Goal: Task Accomplishment & Management: Manage account settings

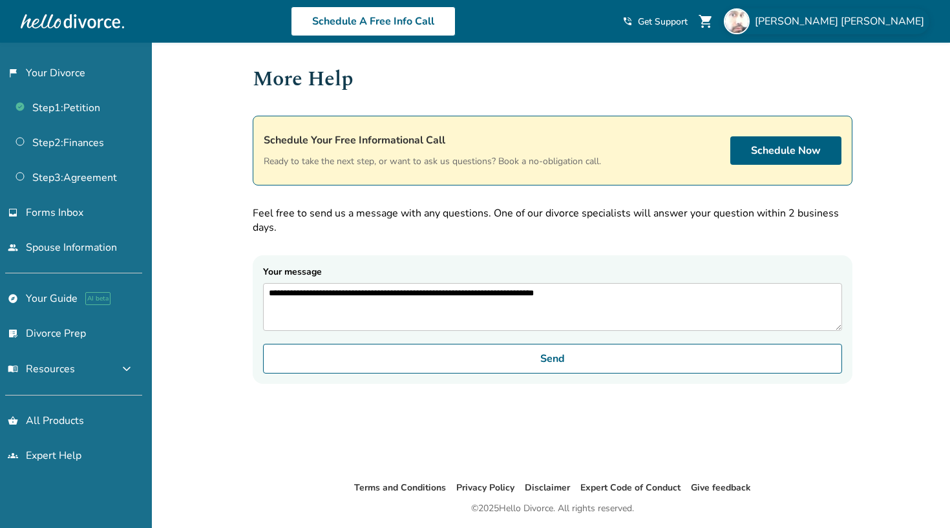
click at [844, 19] on span "[PERSON_NAME]" at bounding box center [842, 21] width 174 height 14
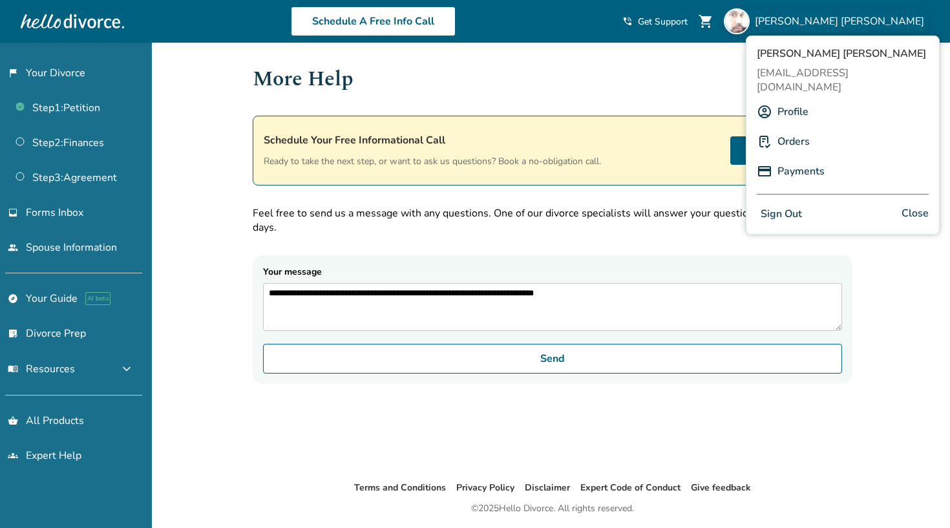
click at [797, 100] on link "Profile" at bounding box center [792, 111] width 31 height 25
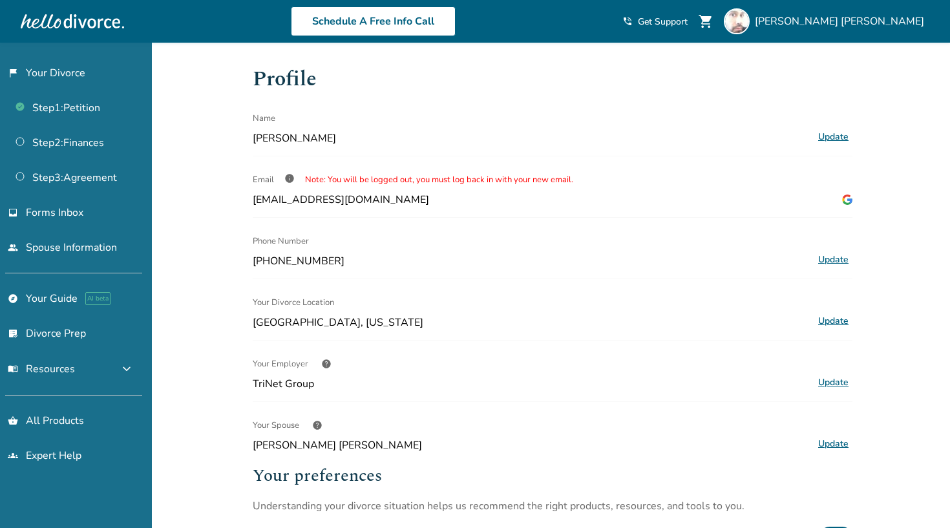
click at [564, 180] on span "Note: You will be logged out, you must log back in with your new email." at bounding box center [439, 180] width 268 height 12
click at [834, 439] on button "Update" at bounding box center [833, 443] width 38 height 17
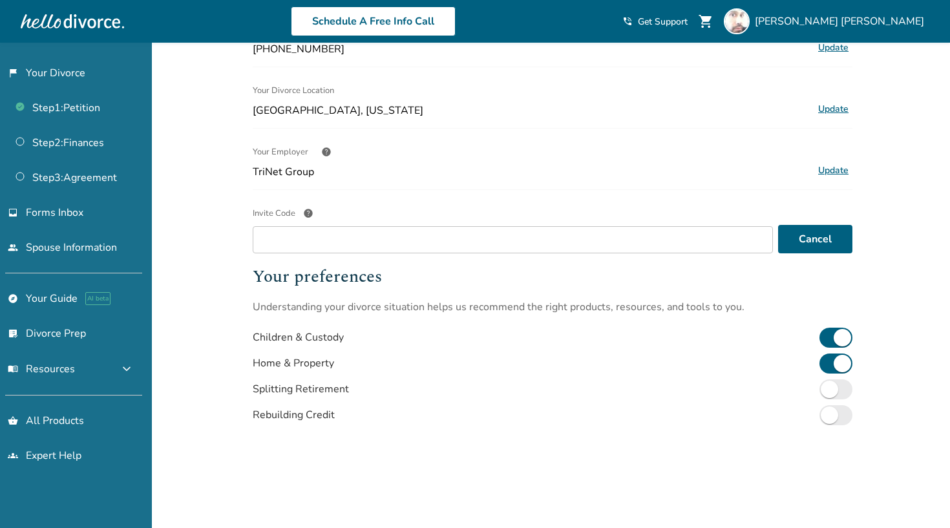
scroll to position [214, 0]
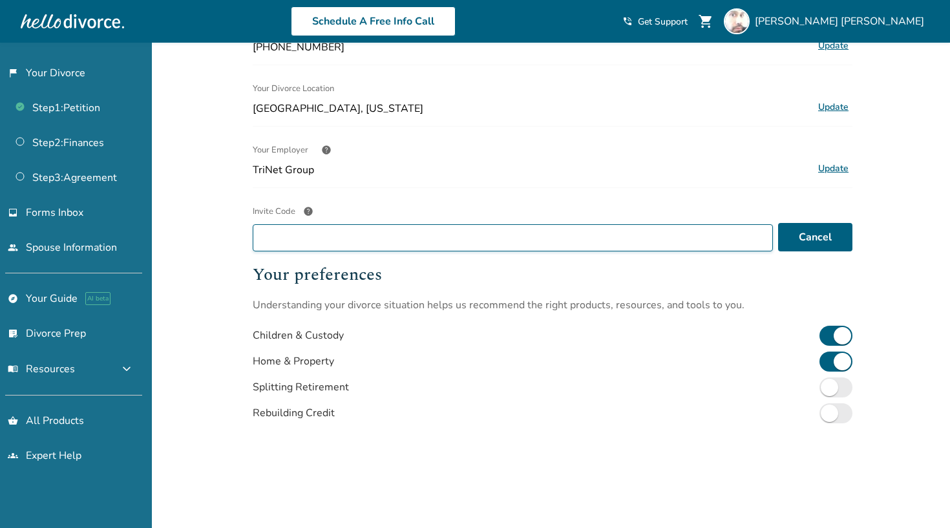
click at [386, 235] on input "Invite Code help" at bounding box center [513, 237] width 520 height 27
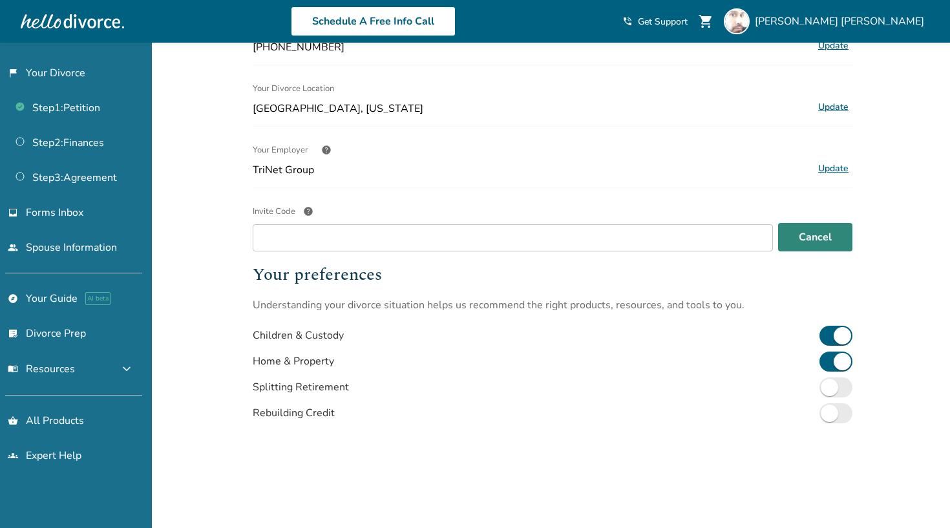
click at [806, 237] on button "Cancel" at bounding box center [815, 237] width 74 height 28
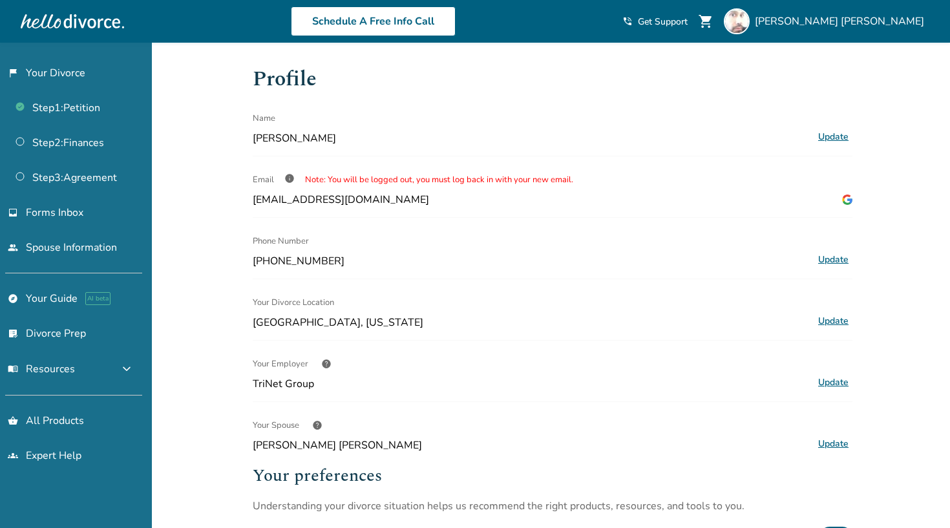
scroll to position [0, 0]
click at [79, 245] on link "people Spouse Information" at bounding box center [71, 248] width 142 height 30
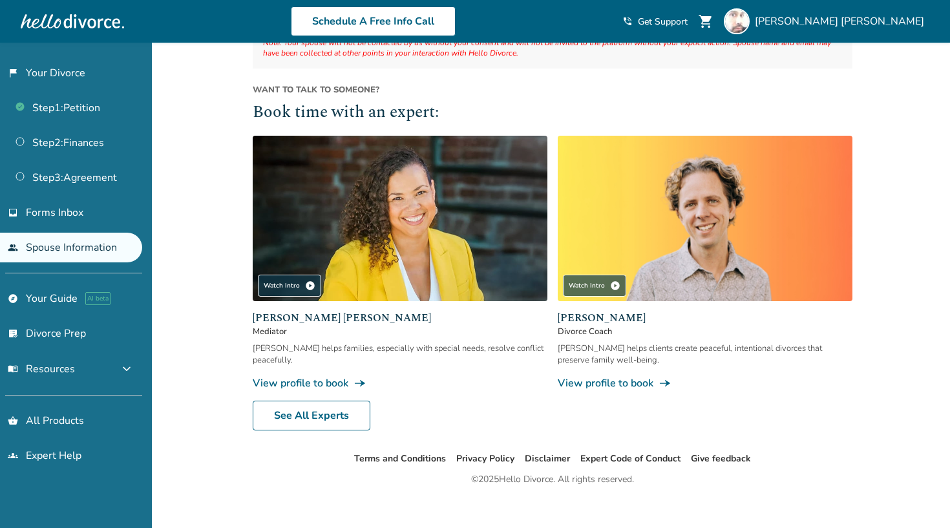
scroll to position [154, 0]
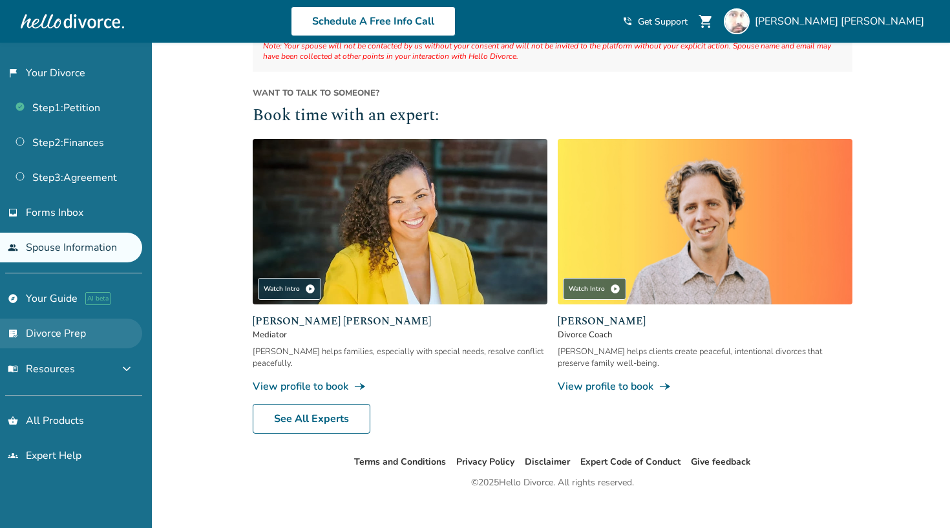
click at [68, 331] on link "list_alt_check Divorce Prep" at bounding box center [71, 334] width 142 height 30
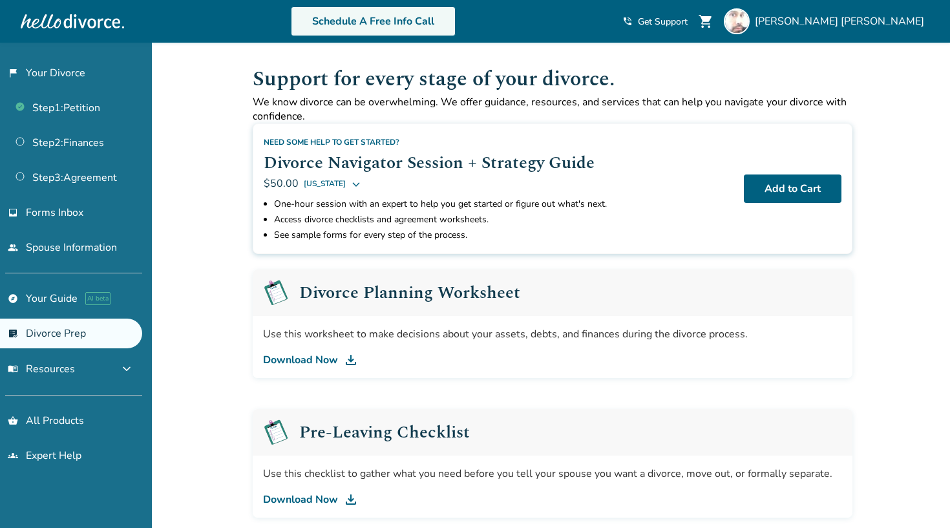
click at [365, 27] on link "Schedule A Free Info Call" at bounding box center [373, 21] width 165 height 30
